Goal: Navigation & Orientation: Find specific page/section

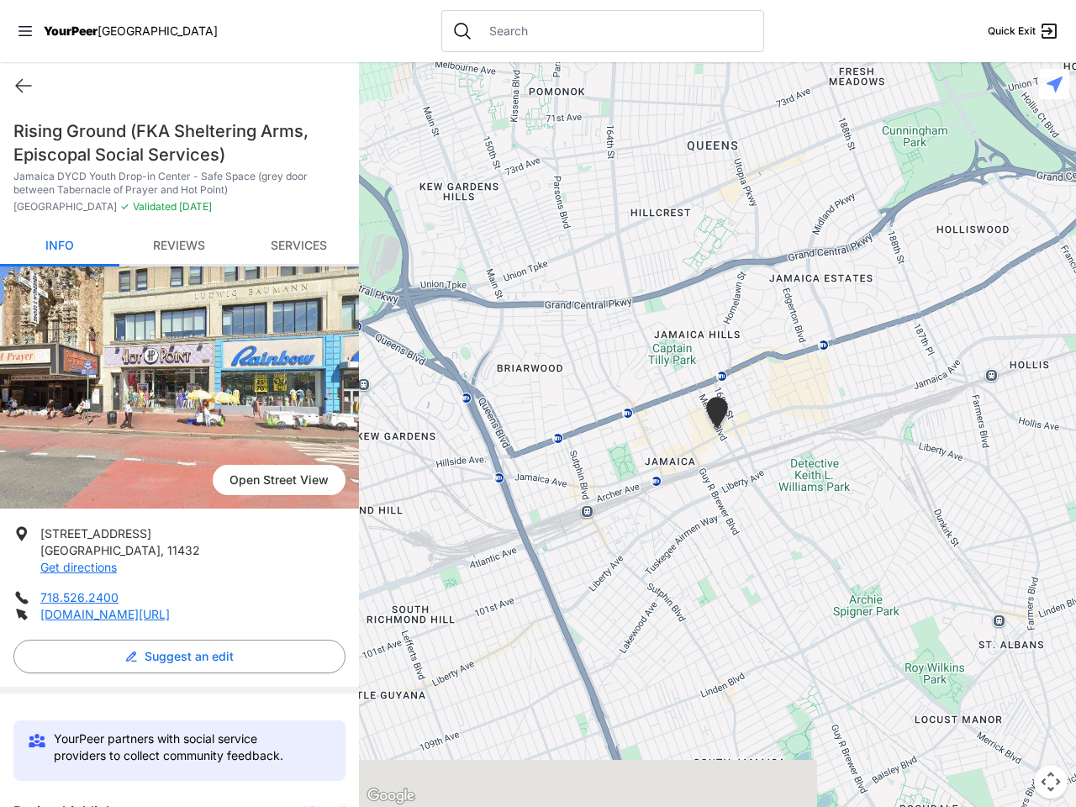
click at [25, 31] on icon at bounding box center [24, 31] width 13 height 10
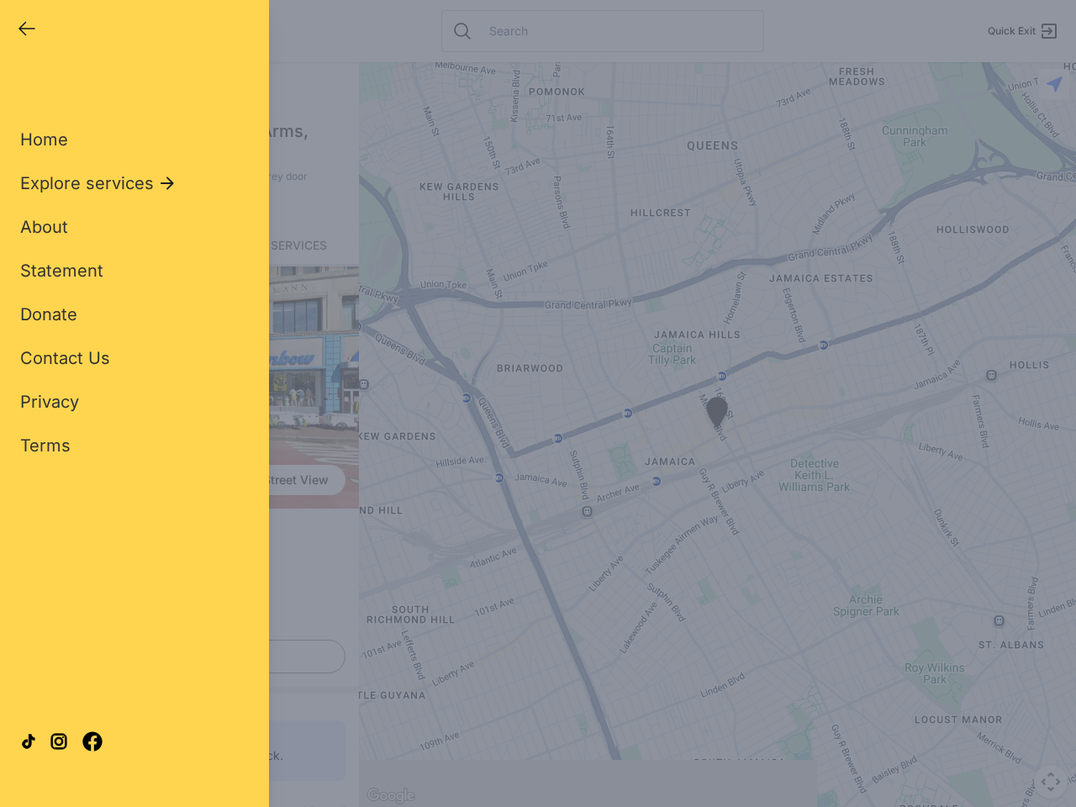
click at [24, 86] on div "Home Explore services About Statement Donate Contact Us Privacy Terms" at bounding box center [134, 265] width 229 height 383
click at [175, 656] on div "Single Adult Families Soup Kitchen Food Pantry Toiletries Restrooms Showers Lau…" at bounding box center [134, 385] width 229 height 622
click at [316, 804] on div "Close panel YourPeer [GEOGRAPHIC_DATA] Quick Exit Single Adult Families Soup Ki…" at bounding box center [538, 403] width 1076 height 807
click at [717, 435] on div "Close panel YourPeer [GEOGRAPHIC_DATA] Quick Exit Single Adult Families Soup Ki…" at bounding box center [538, 403] width 1076 height 807
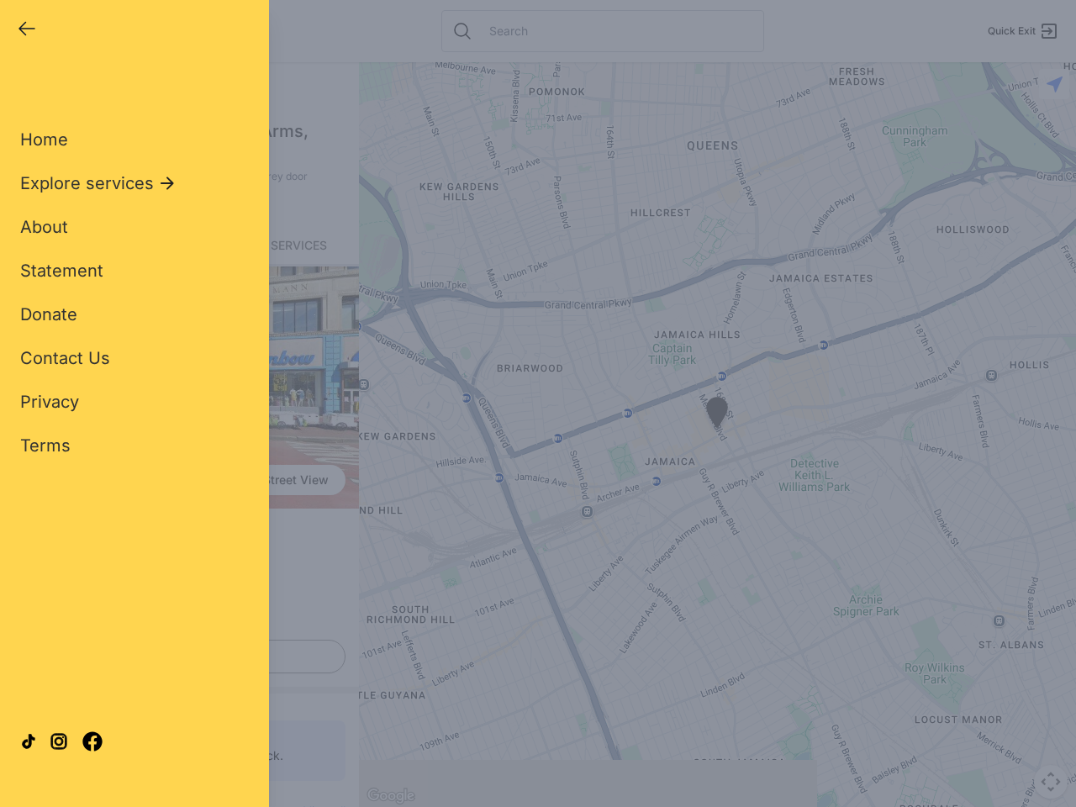
click at [717, 435] on div "Close panel YourPeer [GEOGRAPHIC_DATA] Quick Exit Single Adult Families Soup Ki…" at bounding box center [538, 403] width 1076 height 807
click at [717, 415] on div "Close panel YourPeer [GEOGRAPHIC_DATA] Quick Exit Single Adult Families Soup Ki…" at bounding box center [538, 403] width 1076 height 807
click at [1051, 782] on div "Close panel YourPeer [GEOGRAPHIC_DATA] Quick Exit Single Adult Families Soup Ki…" at bounding box center [538, 403] width 1076 height 807
click at [1054, 84] on div "Close panel YourPeer [GEOGRAPHIC_DATA] Quick Exit Single Adult Families Soup Ki…" at bounding box center [538, 403] width 1076 height 807
